Goal: Transaction & Acquisition: Purchase product/service

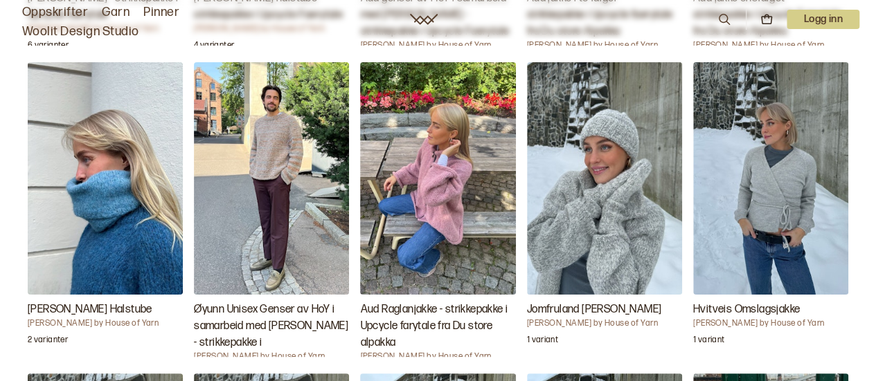
scroll to position [1686, 0]
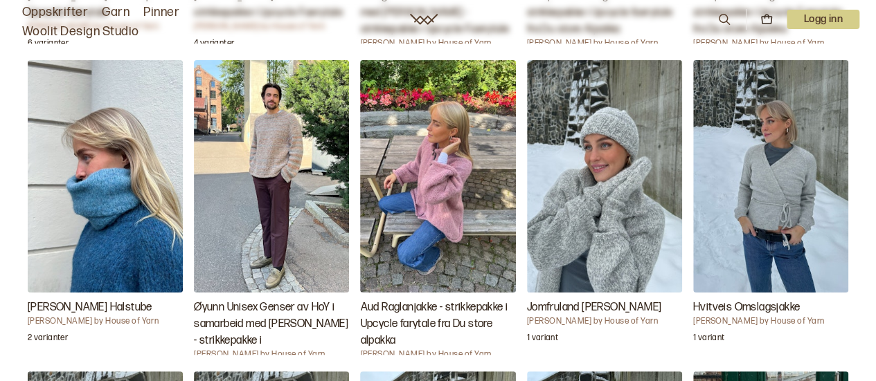
click at [754, 258] on img "Hvitveis Omslagsjakke" at bounding box center [770, 176] width 155 height 233
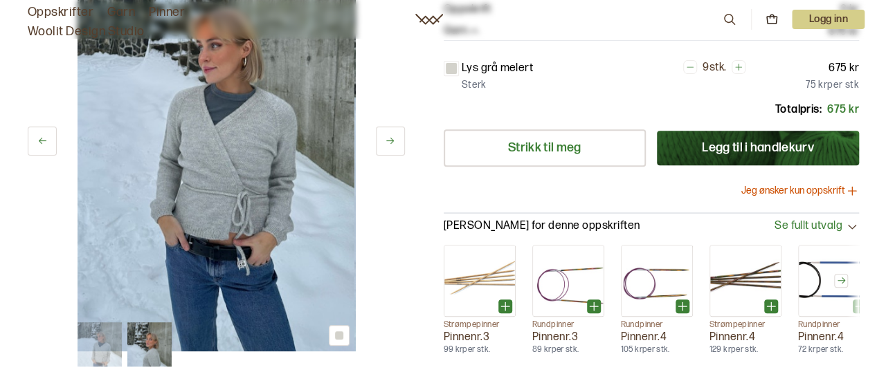
scroll to position [260, 0]
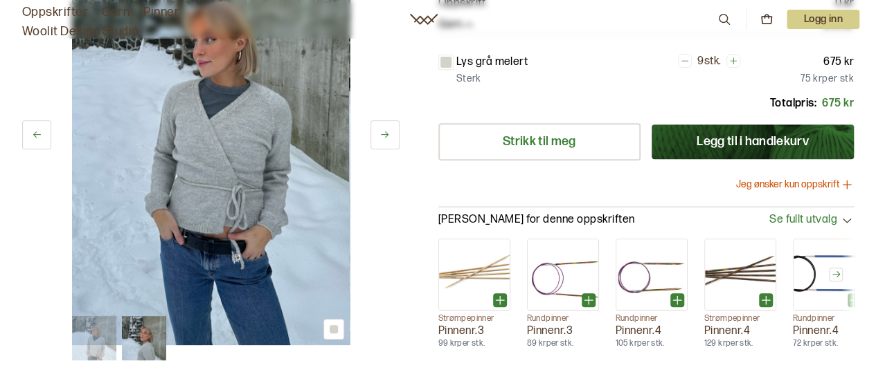
click at [821, 179] on button "Jeg ønsker kun oppskrift" at bounding box center [795, 185] width 118 height 14
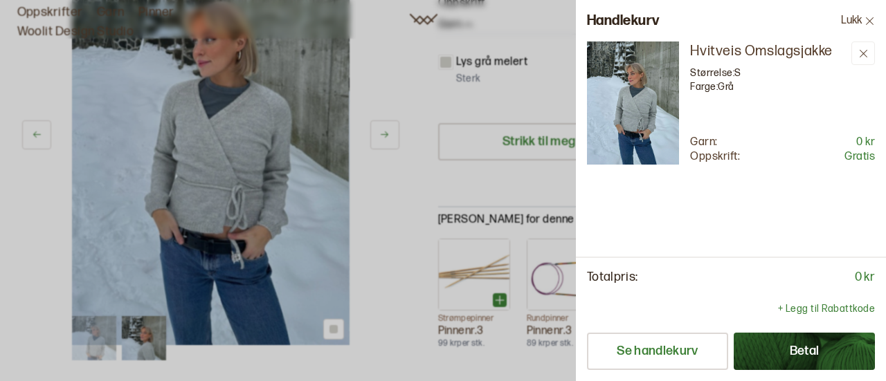
click at [774, 357] on button "Betal" at bounding box center [804, 351] width 141 height 37
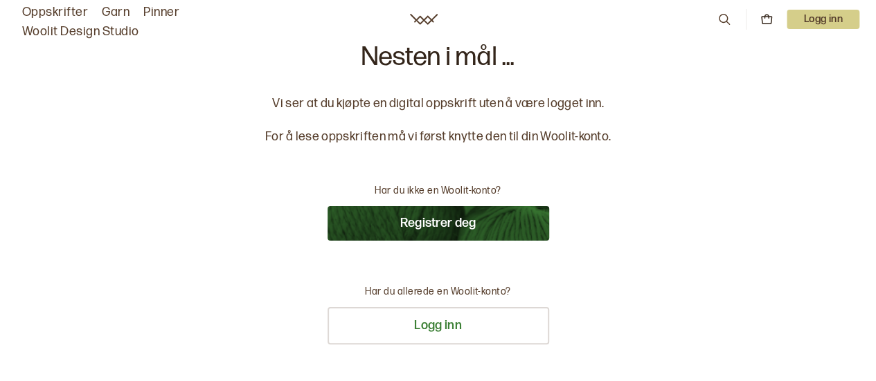
click at [496, 225] on button "Registrer deg" at bounding box center [438, 223] width 222 height 35
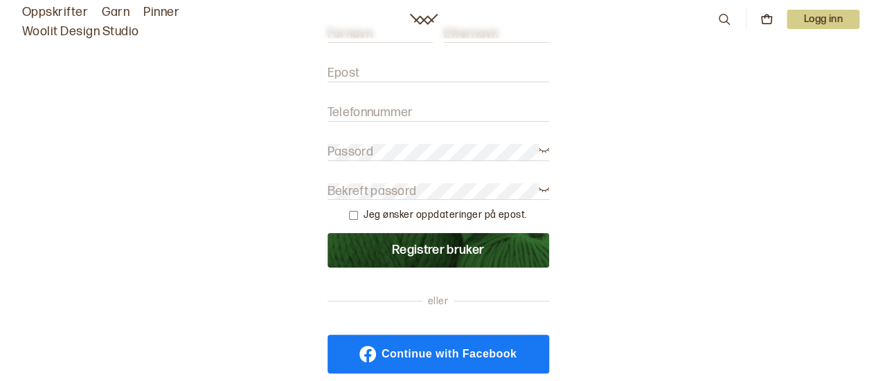
click at [420, 65] on input "Epost" at bounding box center [438, 73] width 222 height 17
type input "[EMAIL_ADDRESS][DOMAIN_NAME]"
type input "Sofie"
type input "Harring"
type input "30506267"
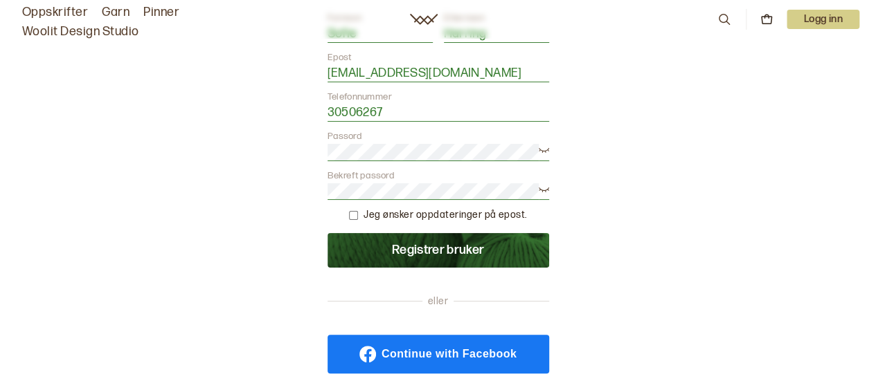
click at [357, 215] on input "checkbox" at bounding box center [353, 215] width 9 height 9
click at [352, 213] on form "Fornavn Sofie Etternavn Harring Epost sofieharring1@gmail.com Telefonnummer 305…" at bounding box center [438, 140] width 222 height 256
click at [355, 214] on input "checkbox" at bounding box center [353, 215] width 9 height 9
checkbox input "false"
click at [413, 253] on button "Registrer bruker" at bounding box center [438, 250] width 222 height 35
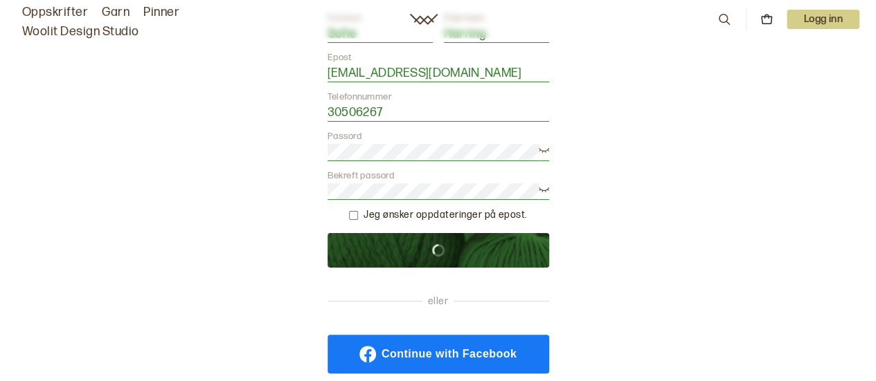
scroll to position [0, 0]
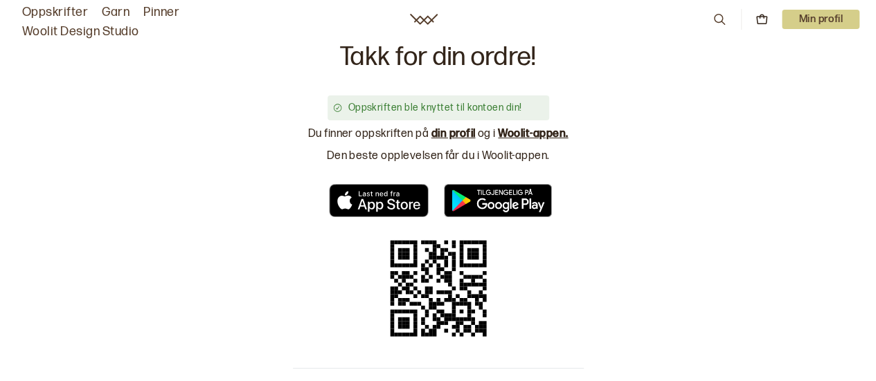
click at [450, 135] on link "din profil" at bounding box center [453, 133] width 44 height 13
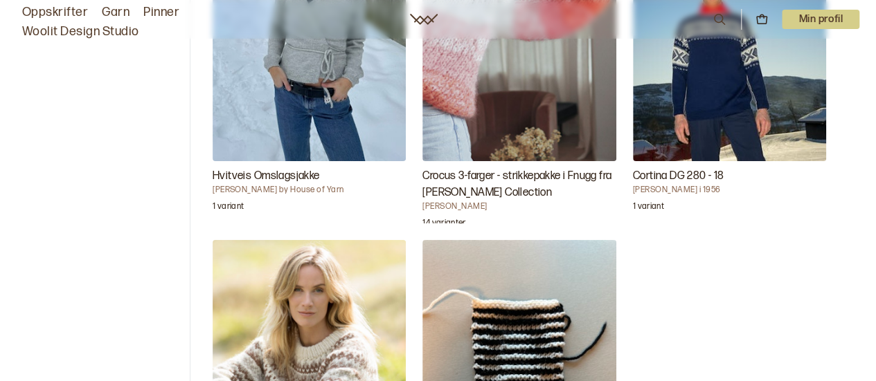
scroll to position [215, 0]
click at [329, 116] on img "Hvitveis Omslagsjakke" at bounding box center [309, 16] width 193 height 290
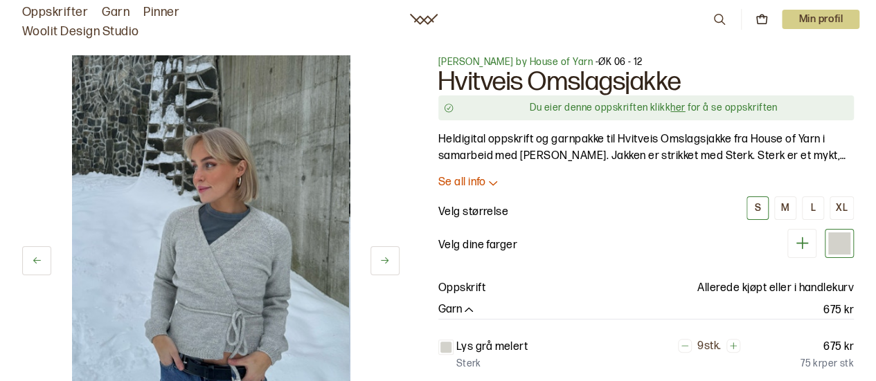
scroll to position [39, 0]
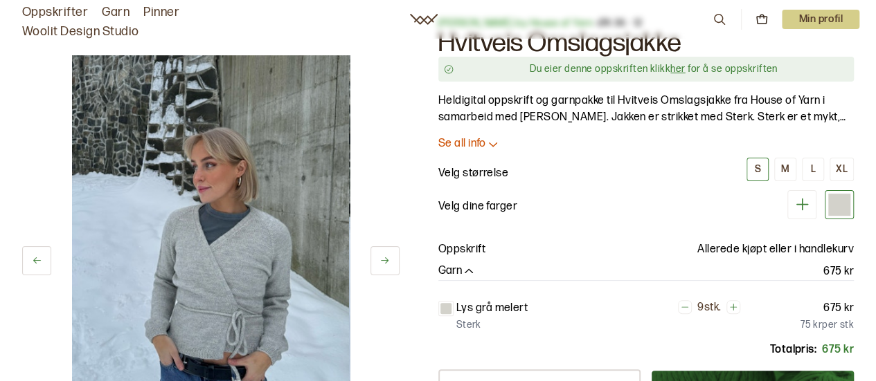
click at [671, 72] on link "her" at bounding box center [677, 69] width 15 height 12
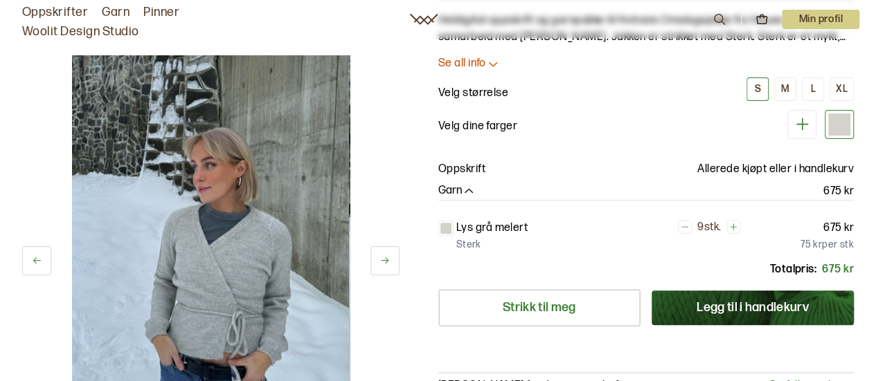
scroll to position [0, 0]
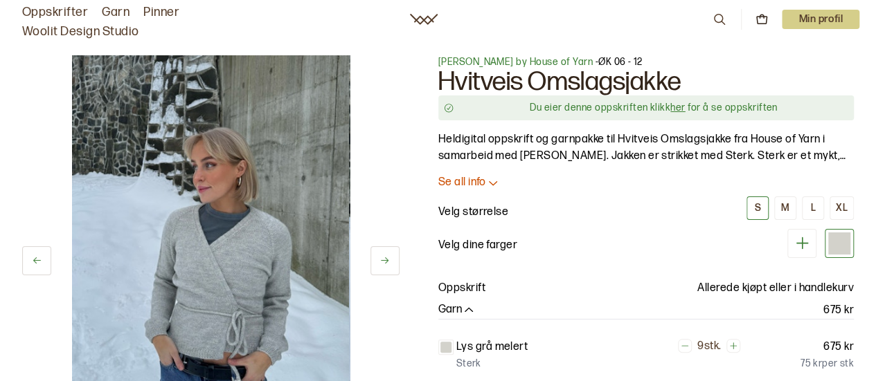
click at [478, 62] on span "[PERSON_NAME] by House of Yarn" at bounding box center [515, 62] width 154 height 12
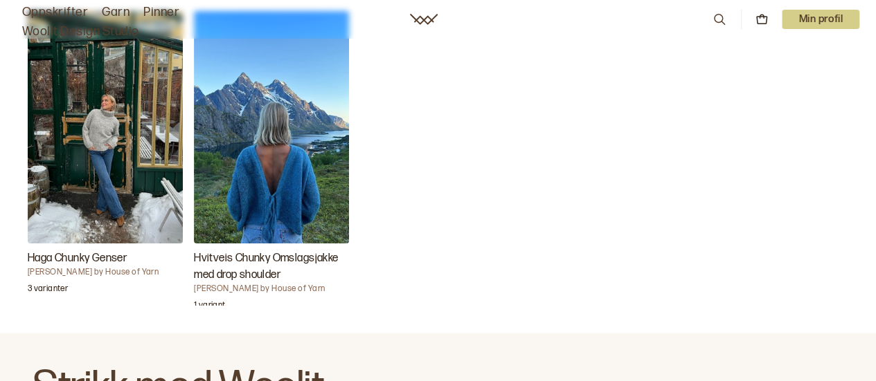
scroll to position [2357, 0]
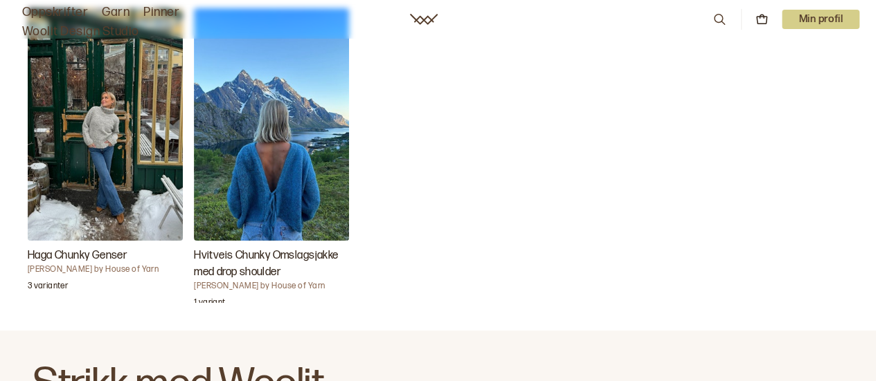
click at [150, 143] on img "Haga Chunky Genser" at bounding box center [105, 124] width 155 height 233
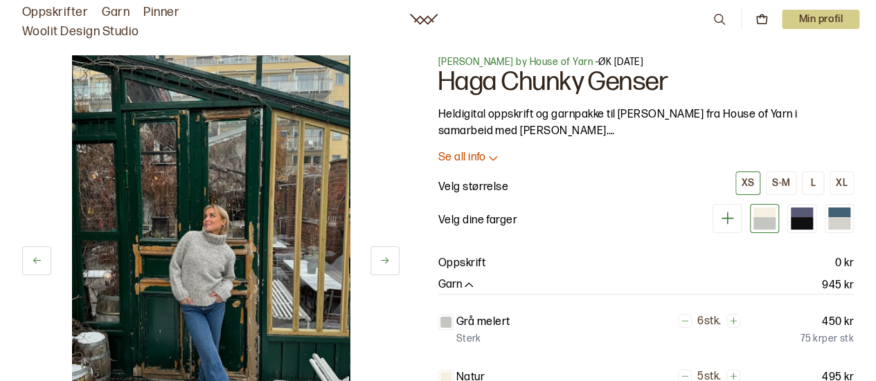
click at [390, 257] on button at bounding box center [384, 260] width 29 height 29
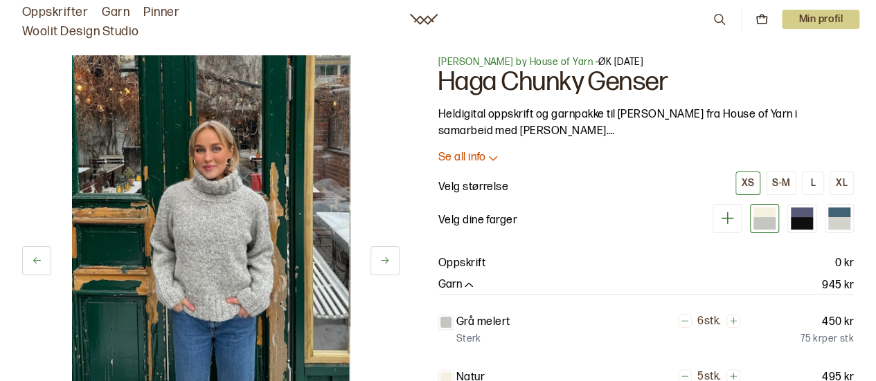
click at [390, 257] on button at bounding box center [384, 260] width 29 height 29
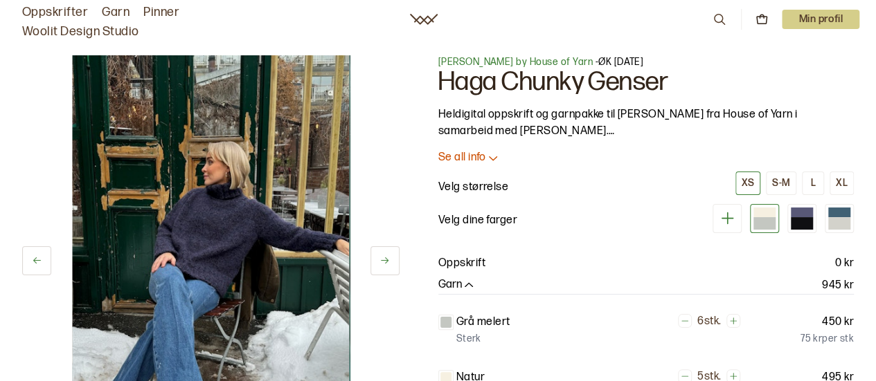
click at [390, 257] on button at bounding box center [384, 260] width 29 height 29
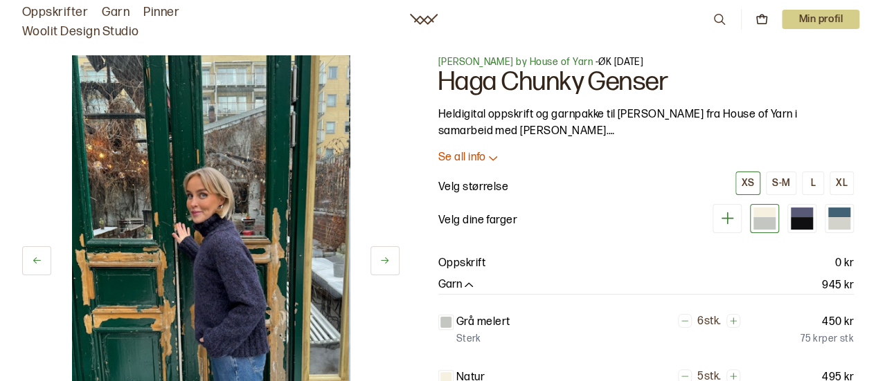
click at [390, 257] on button at bounding box center [384, 260] width 29 height 29
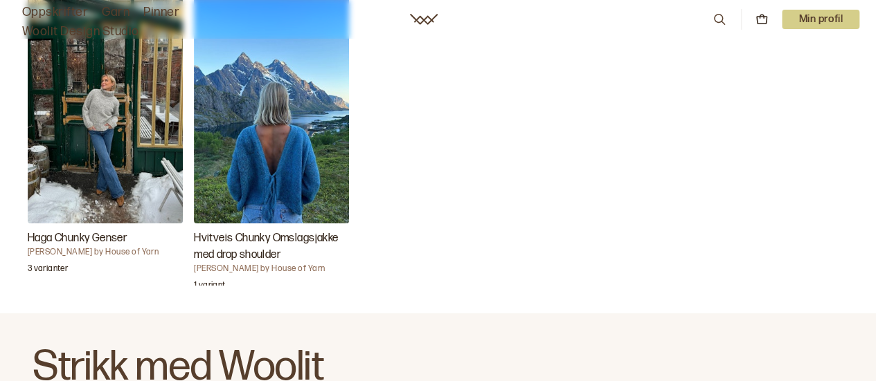
scroll to position [2268, 0]
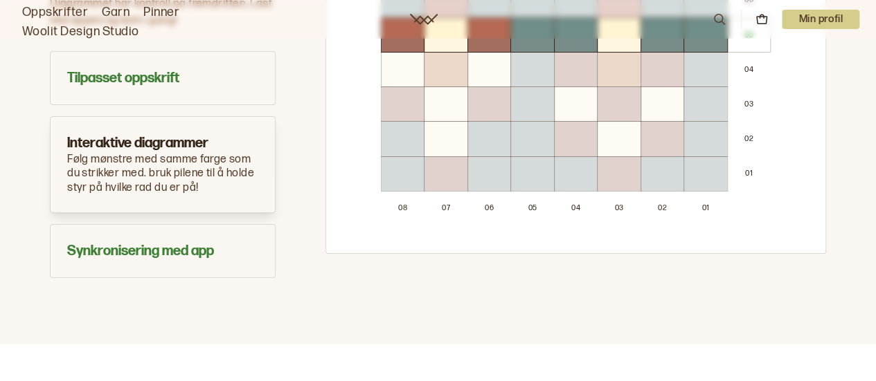
scroll to position [1006, 0]
